Goal: Task Accomplishment & Management: Manage account settings

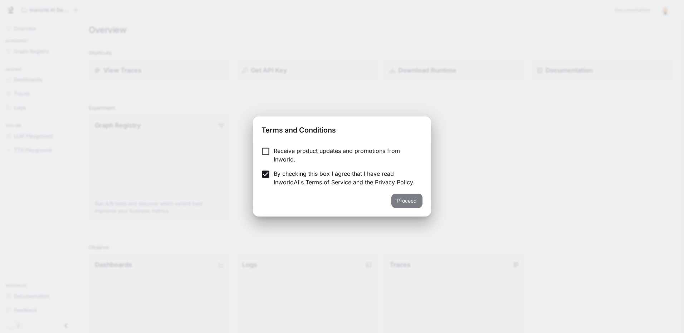
click at [403, 198] on button "Proceed" at bounding box center [406, 201] width 31 height 14
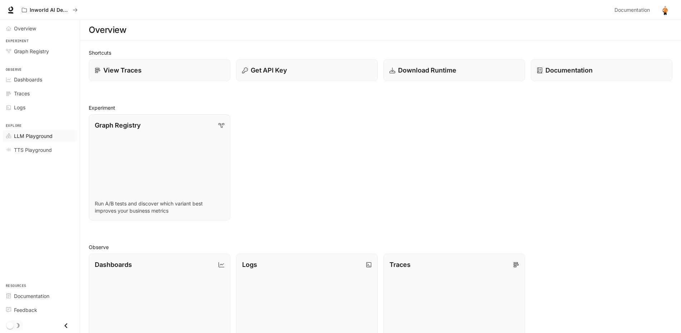
click at [44, 139] on span "LLM Playground" at bounding box center [33, 136] width 39 height 8
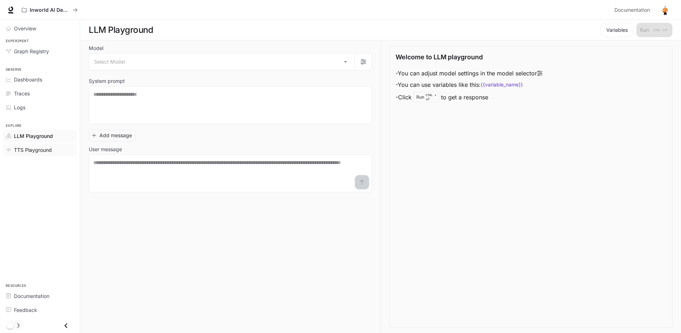
click at [28, 151] on span "TTS Playground" at bounding box center [33, 150] width 38 height 8
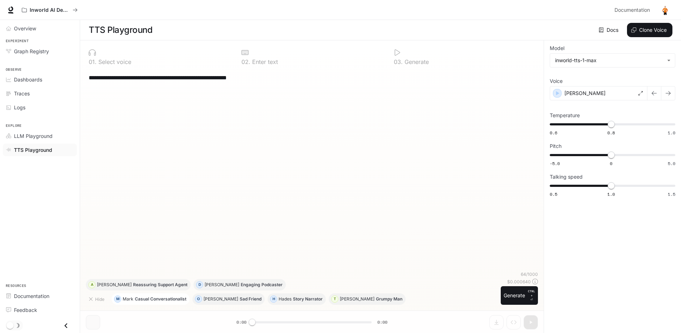
click at [139, 298] on p "Casual Conversationalist" at bounding box center [161, 299] width 52 height 4
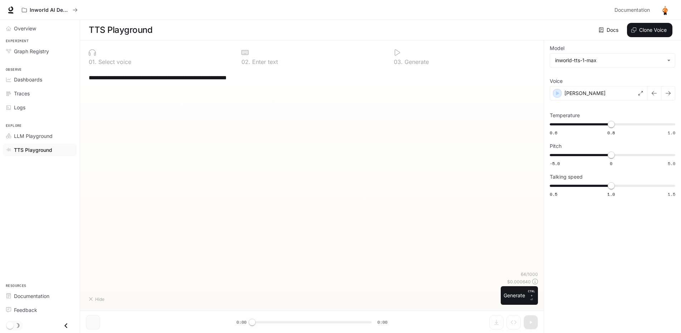
type textarea "**********"
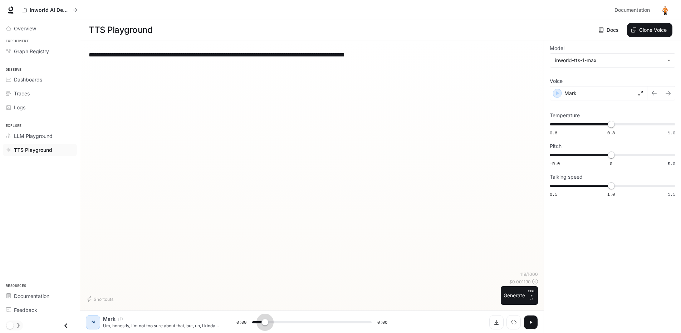
type input "***"
drag, startPoint x: 251, startPoint y: 321, endPoint x: 281, endPoint y: 323, distance: 30.5
click at [281, 323] on span at bounding box center [281, 322] width 7 height 7
click at [35, 136] on span "LLM Playground" at bounding box center [33, 136] width 39 height 8
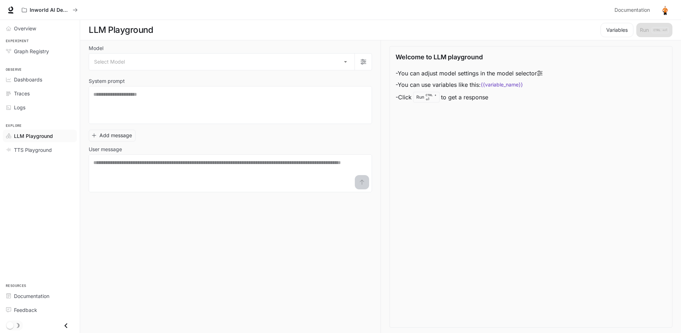
click at [666, 9] on img "button" at bounding box center [665, 10] width 10 height 10
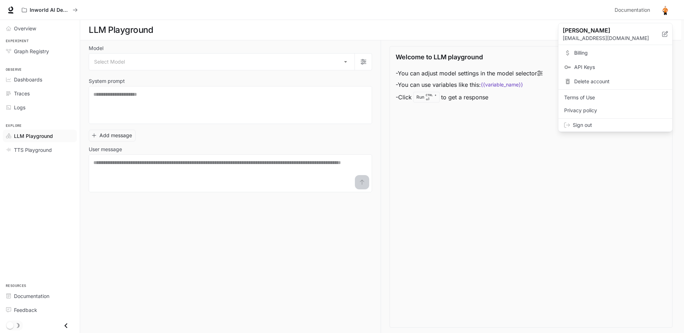
click at [589, 55] on span "Billing" at bounding box center [620, 52] width 92 height 7
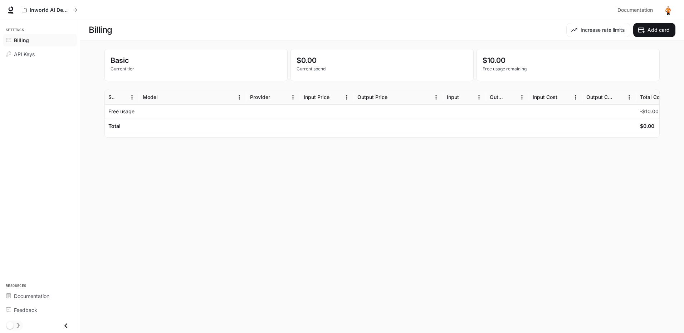
click at [670, 12] on img "button" at bounding box center [668, 10] width 10 height 10
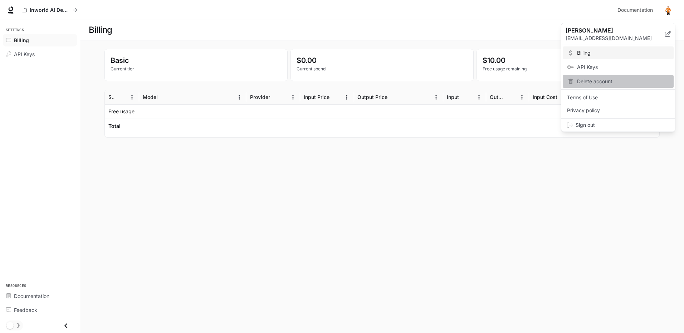
click at [602, 82] on span "Delete account" at bounding box center [623, 81] width 92 height 7
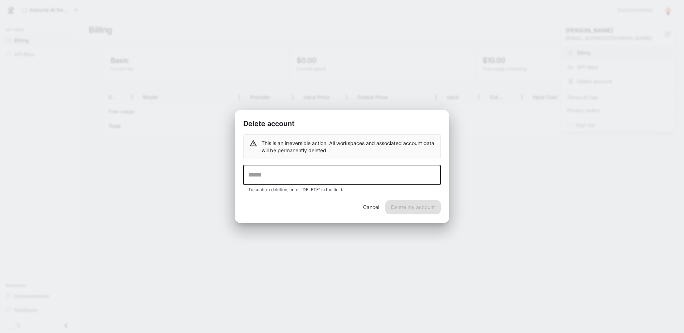
click at [296, 178] on input "text" at bounding box center [341, 175] width 197 height 20
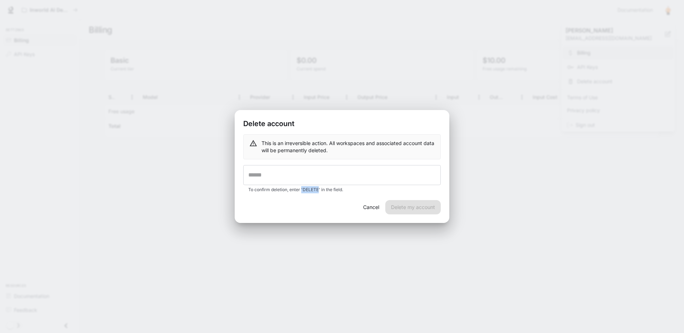
drag, startPoint x: 301, startPoint y: 191, endPoint x: 319, endPoint y: 192, distance: 17.9
click at [319, 192] on p "To confirm deletion, enter 'DELETE' in the field." at bounding box center [341, 189] width 187 height 7
click at [319, 191] on p "To confirm deletion, enter 'DELETE' in the field." at bounding box center [341, 189] width 187 height 7
drag, startPoint x: 319, startPoint y: 191, endPoint x: 309, endPoint y: 191, distance: 10.0
click at [309, 191] on p "To confirm deletion, enter 'DELETE' in the field." at bounding box center [341, 189] width 187 height 7
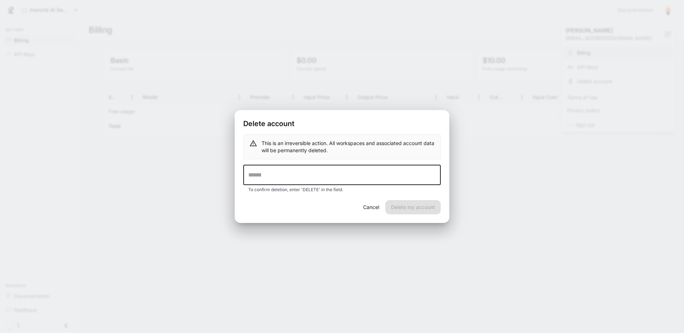
click at [270, 172] on input "text" at bounding box center [341, 175] width 197 height 20
paste input "*******"
type input "******"
click at [397, 207] on button "Delete my account" at bounding box center [412, 207] width 55 height 14
